Goal: Check status: Check status

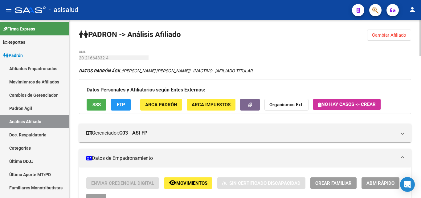
click at [384, 34] on span "Cambiar Afiliado" at bounding box center [389, 35] width 34 height 6
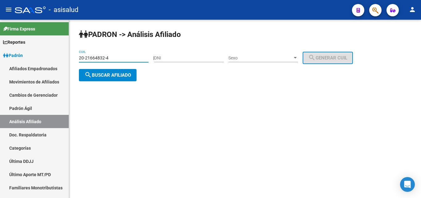
drag, startPoint x: 79, startPoint y: 58, endPoint x: 111, endPoint y: 58, distance: 32.0
click at [111, 58] on input "20-21664832-4" at bounding box center [114, 57] width 70 height 5
paste input "7-39067185-2"
click at [104, 74] on span "search Buscar afiliado" at bounding box center [107, 75] width 46 height 6
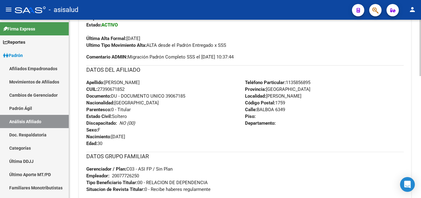
scroll to position [385, 0]
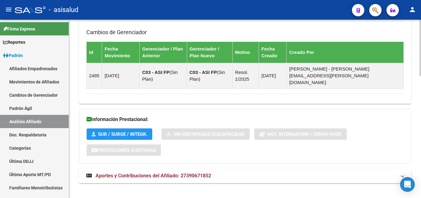
click at [138, 173] on span "Aportes y Contribuciones del Afiliado: 27390671852" at bounding box center [152, 176] width 115 height 6
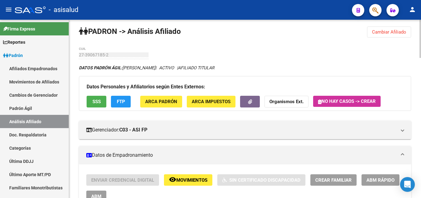
scroll to position [0, 0]
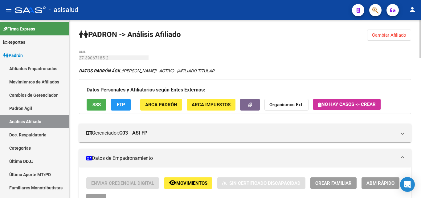
click at [378, 33] on span "Cambiar Afiliado" at bounding box center [389, 35] width 34 height 6
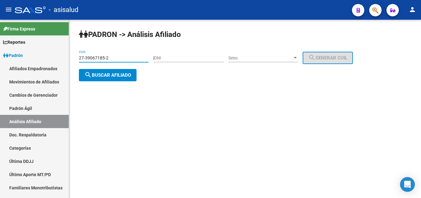
drag, startPoint x: 79, startPoint y: 57, endPoint x: 113, endPoint y: 58, distance: 34.5
click at [113, 58] on input "27-39067185-2" at bounding box center [114, 57] width 70 height 5
paste input "0-24459193-1"
type input "20-24459193-1"
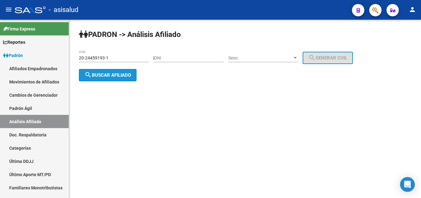
click at [99, 75] on span "search Buscar afiliado" at bounding box center [107, 75] width 46 height 6
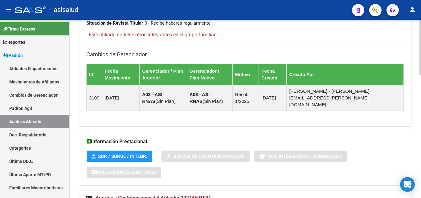
scroll to position [399, 0]
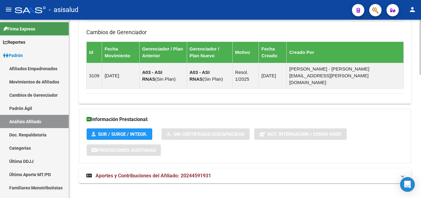
click at [149, 173] on span "Aportes y Contribuciones del Afiliado: 20244591931" at bounding box center [152, 176] width 115 height 6
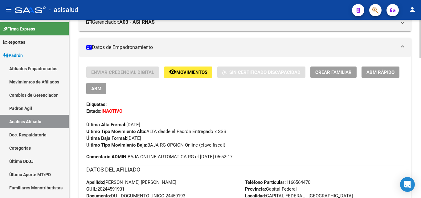
scroll to position [0, 0]
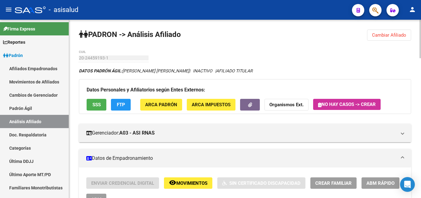
click at [94, 105] on span "SSS" at bounding box center [96, 105] width 8 height 6
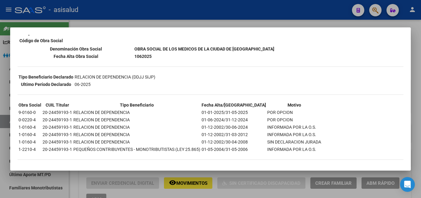
scroll to position [107, 0]
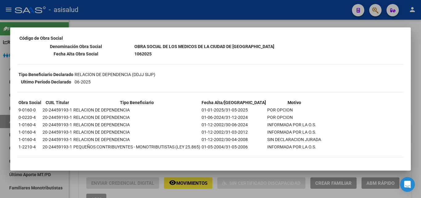
click at [415, 88] on div at bounding box center [210, 99] width 421 height 198
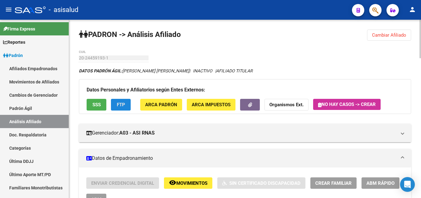
click at [120, 103] on span "FTP" at bounding box center [121, 105] width 8 height 6
